Goal: Find specific page/section: Find specific page/section

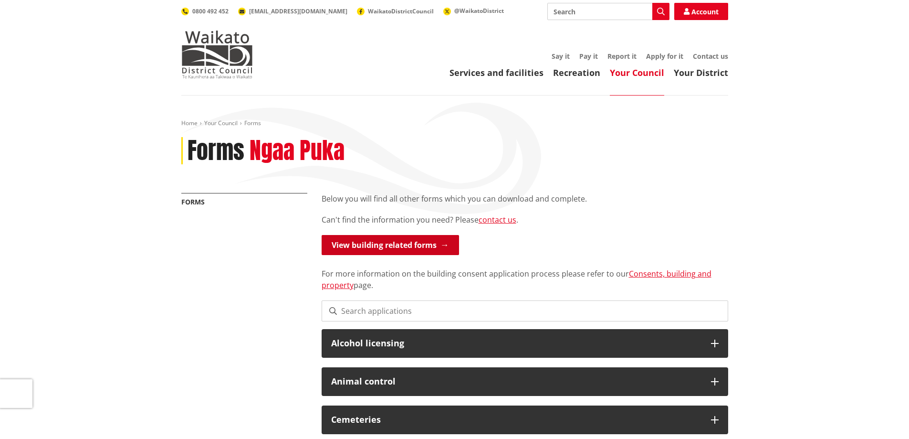
click at [444, 241] on link "View building related forms" at bounding box center [390, 245] width 137 height 20
click at [413, 243] on link "View building related forms" at bounding box center [390, 245] width 137 height 20
